Goal: Task Accomplishment & Management: Complete application form

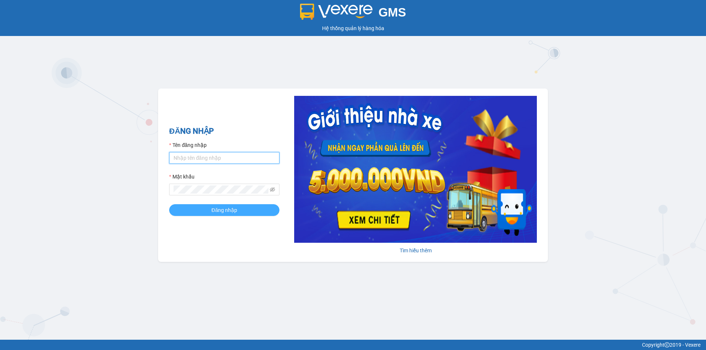
type input "thuhien.khanhphong"
click at [217, 213] on span "Đăng nhập" at bounding box center [224, 210] width 26 height 8
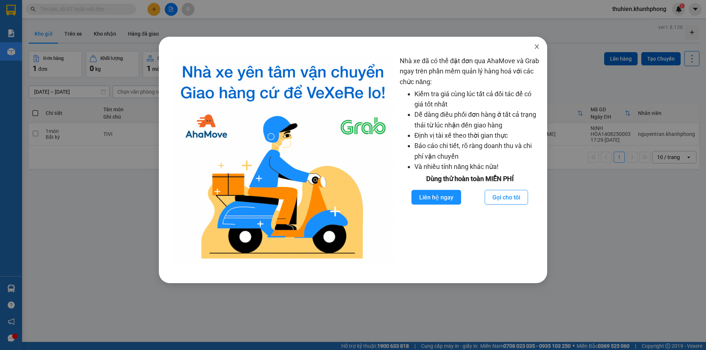
click at [536, 47] on icon "close" at bounding box center [537, 47] width 6 height 6
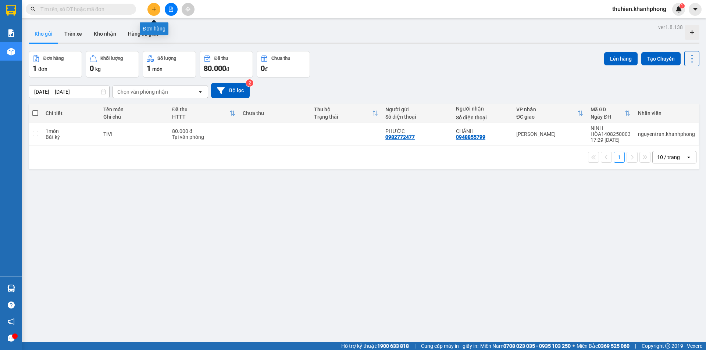
click at [154, 7] on icon "plus" at bounding box center [154, 9] width 5 height 5
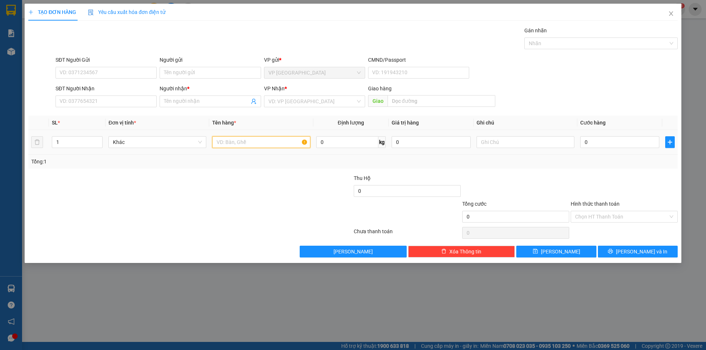
click at [234, 145] on input "text" at bounding box center [261, 142] width 98 height 12
type input "TX"
click at [293, 103] on input "search" at bounding box center [311, 101] width 87 height 11
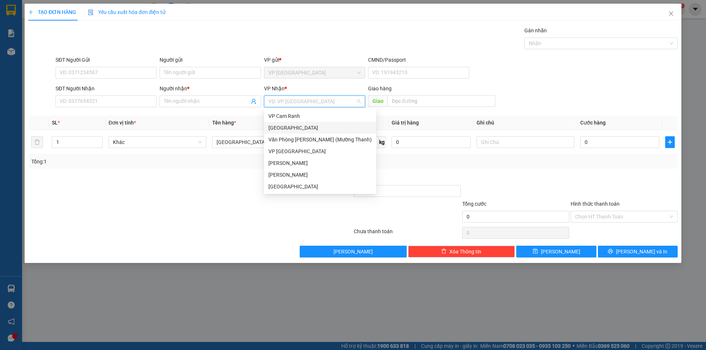
click at [288, 127] on div "Đà Lạt" at bounding box center [319, 128] width 103 height 8
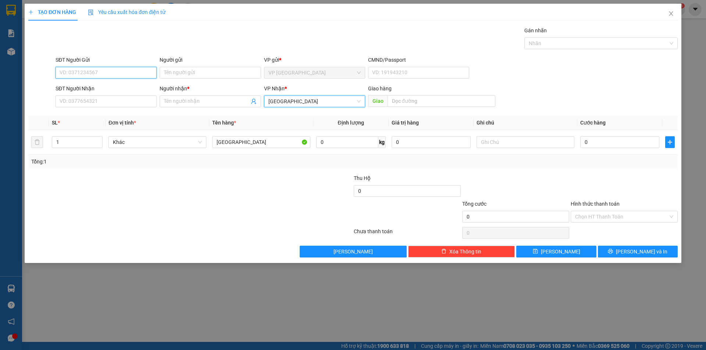
click at [109, 68] on input "SĐT Người Gửi" at bounding box center [106, 73] width 101 height 12
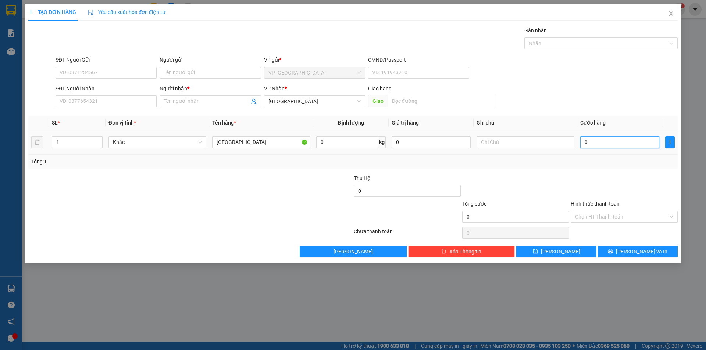
click at [595, 144] on input "0" at bounding box center [619, 142] width 79 height 12
type input "6"
type input "60"
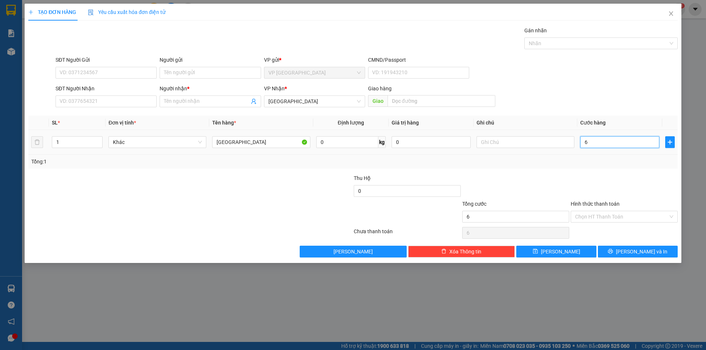
type input "60"
type input "600"
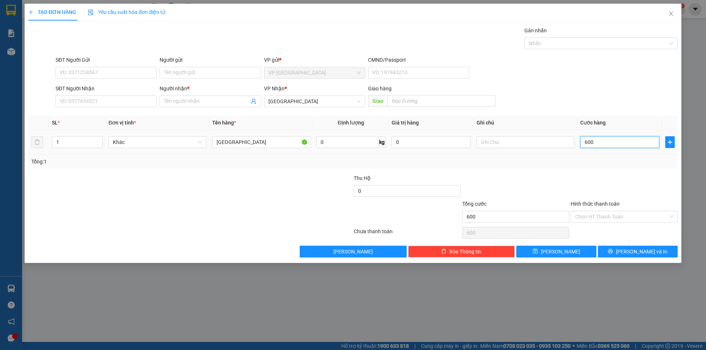
type input "6.000"
type input "60.000"
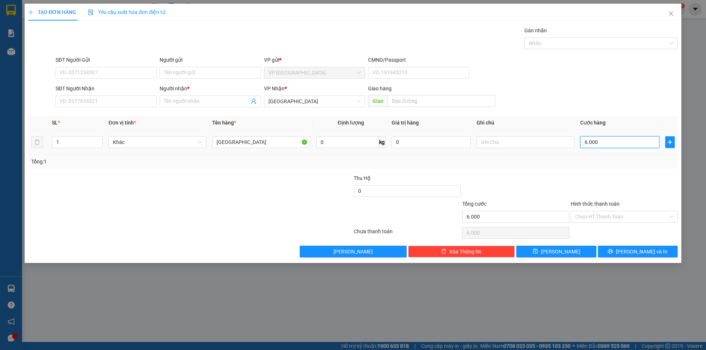
type input "60.000"
click at [82, 74] on input "SĐT Người Gửi" at bounding box center [106, 73] width 101 height 12
type input "0705862835"
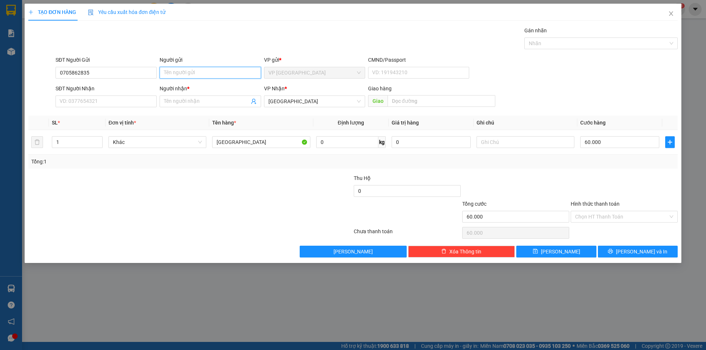
click at [198, 73] on input "Người gửi" at bounding box center [210, 73] width 101 height 12
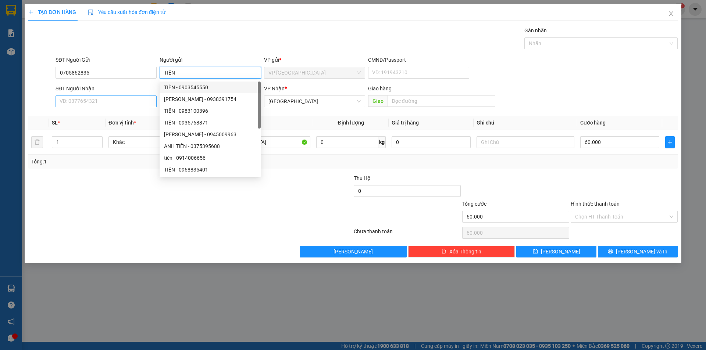
type input "TIẾN"
click at [99, 99] on input "SĐT Người Nhận" at bounding box center [106, 102] width 101 height 12
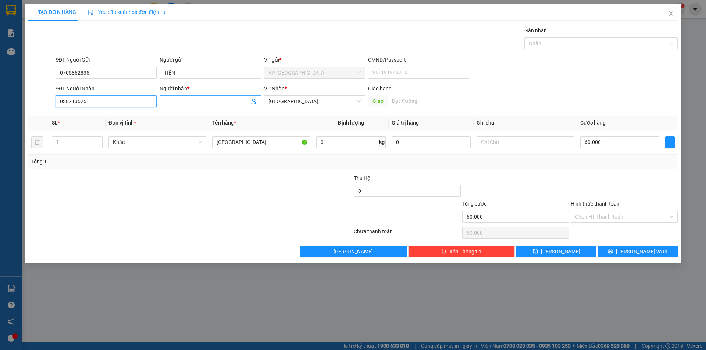
type input "0387135251"
click at [184, 100] on input "Người nhận *" at bounding box center [206, 101] width 85 height 8
type input "LÂM MY"
click at [586, 216] on input "Hình thức thanh toán" at bounding box center [621, 216] width 93 height 11
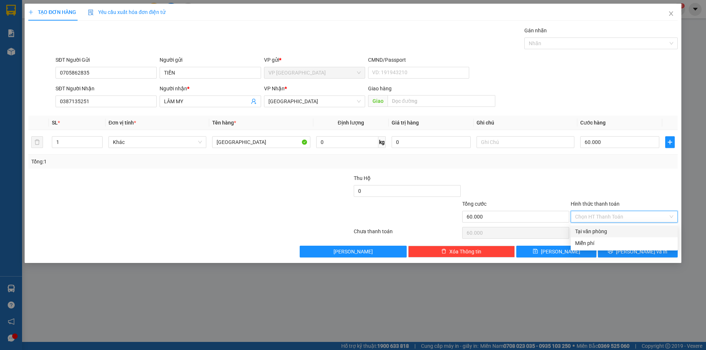
click at [585, 232] on div "Tại văn phòng" at bounding box center [624, 232] width 98 height 8
type input "0"
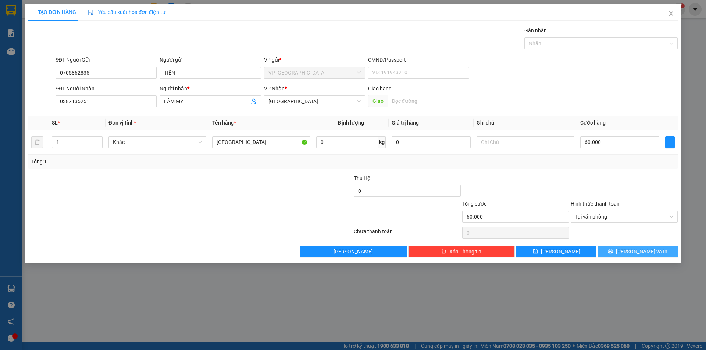
click at [629, 253] on button "Lưu và In" at bounding box center [638, 252] width 80 height 12
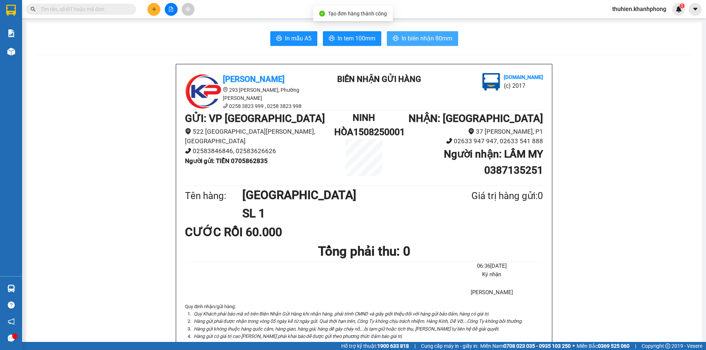
click at [411, 37] on span "In biên nhận 80mm" at bounding box center [427, 38] width 51 height 9
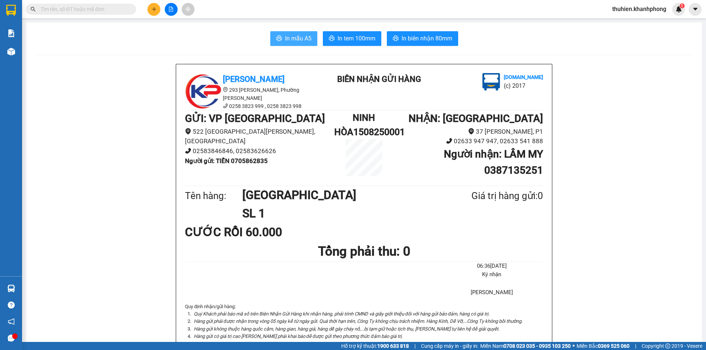
click at [288, 38] on span "In mẫu A5" at bounding box center [298, 38] width 26 height 9
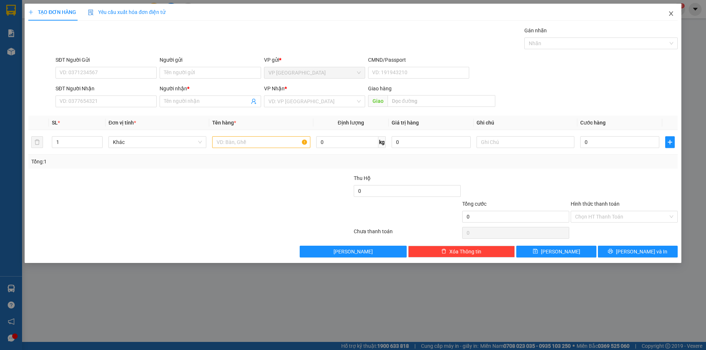
click at [673, 14] on icon "close" at bounding box center [671, 14] width 6 height 6
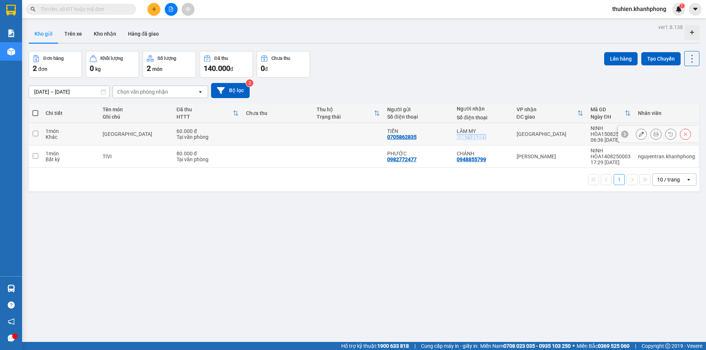
drag, startPoint x: 454, startPoint y: 136, endPoint x: 482, endPoint y: 139, distance: 27.7
click at [482, 139] on div "0387135251" at bounding box center [471, 137] width 29 height 6
copy div "0387135251"
drag, startPoint x: 384, startPoint y: 137, endPoint x: 411, endPoint y: 139, distance: 27.3
click at [411, 139] on div "0705862835" at bounding box center [401, 137] width 29 height 6
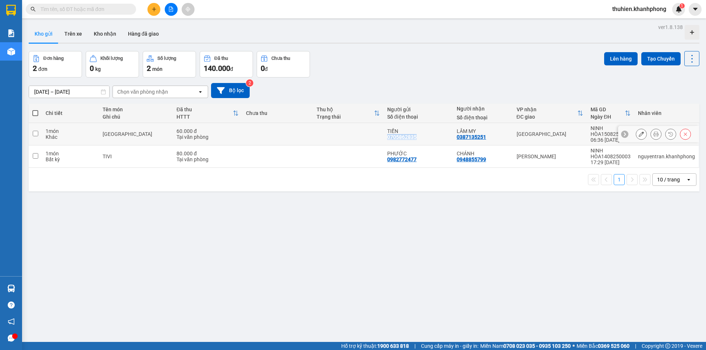
copy div "0705862835"
